Goal: Task Accomplishment & Management: Use online tool/utility

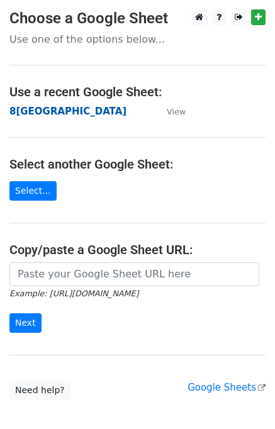
click at [38, 109] on strong "8[GEOGRAPHIC_DATA]" at bounding box center [67, 111] width 117 height 11
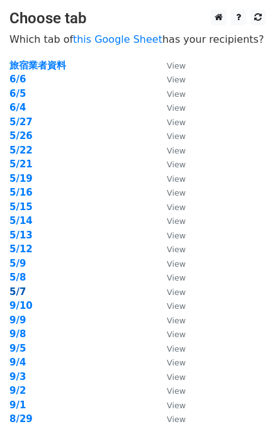
click at [15, 291] on strong "5/7" at bounding box center [17, 291] width 16 height 11
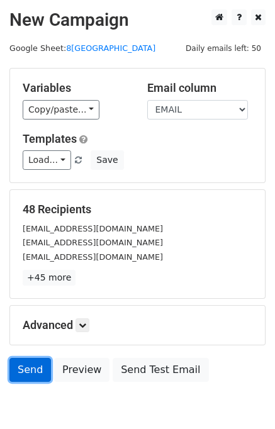
click at [45, 375] on link "Send" at bounding box center [29, 370] width 41 height 24
